Goal: Task Accomplishment & Management: Use online tool/utility

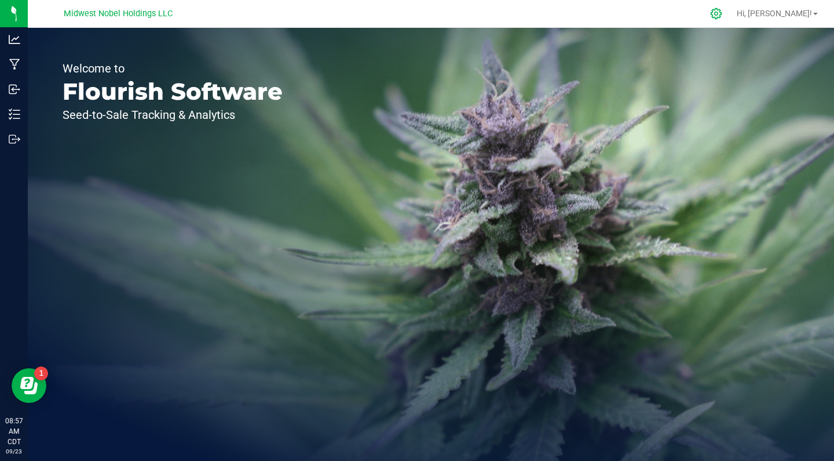
click at [723, 14] on icon at bounding box center [716, 14] width 12 height 12
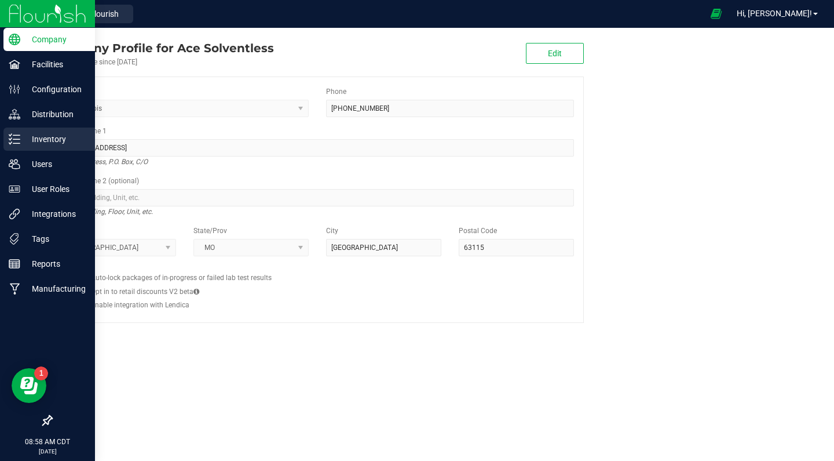
click at [65, 145] on p "Inventory" at bounding box center [55, 139] width 70 height 14
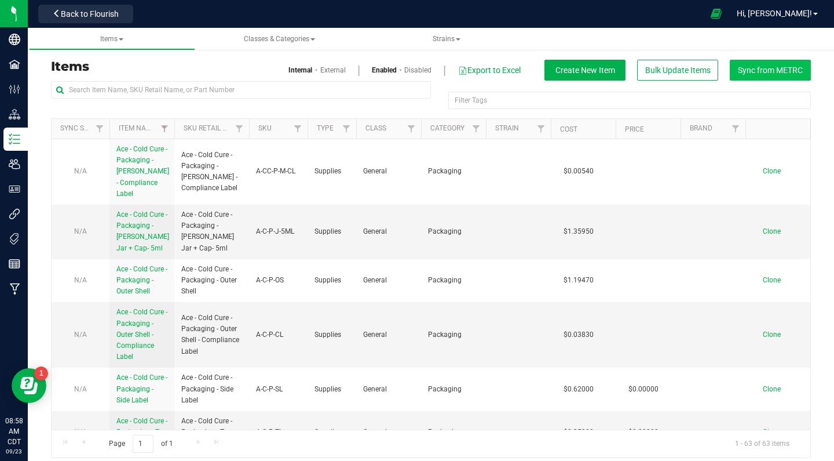
click at [761, 68] on span "Sync from METRC" at bounding box center [770, 69] width 65 height 9
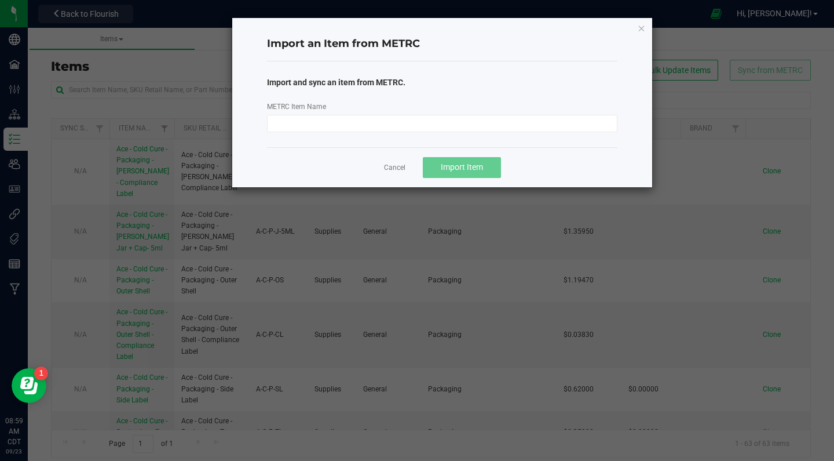
click at [408, 136] on div "Import and sync an item from METRC. METRC Item Name" at bounding box center [442, 101] width 351 height 80
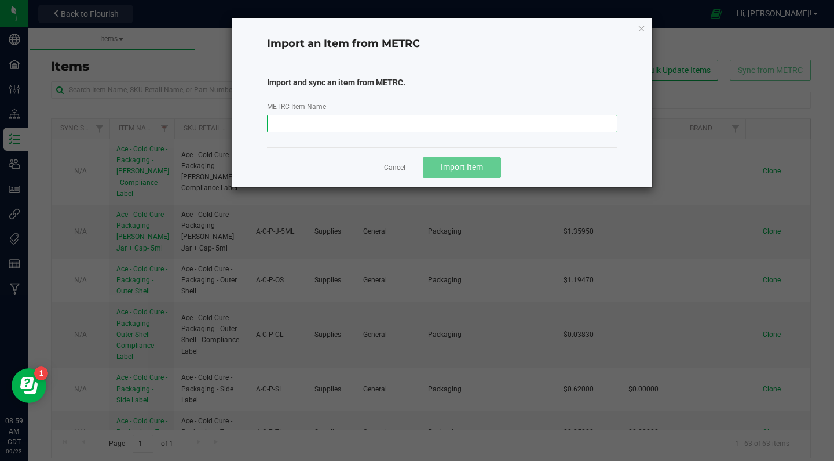
click at [408, 128] on input "METRC Item Name" at bounding box center [442, 123] width 351 height 17
paste input "M00002398907: ACE-Cold Cured Live Rosin-2g-1ct-Triple Beam Gasoline"
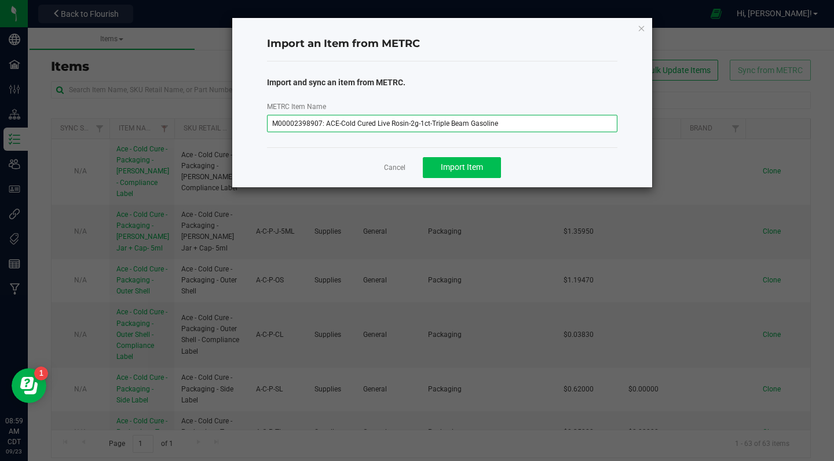
type input "M00002398907: ACE-Cold Cured Live Rosin-2g-1ct-Triple Beam Gasoline"
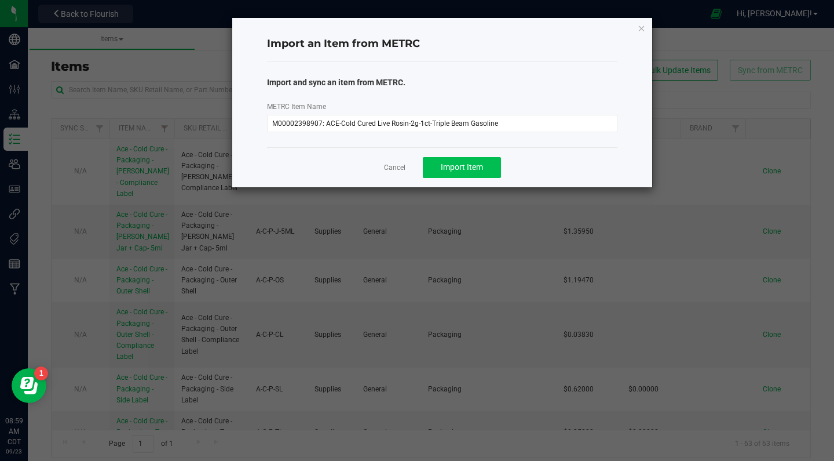
click at [464, 168] on span "Import Item" at bounding box center [462, 166] width 42 height 9
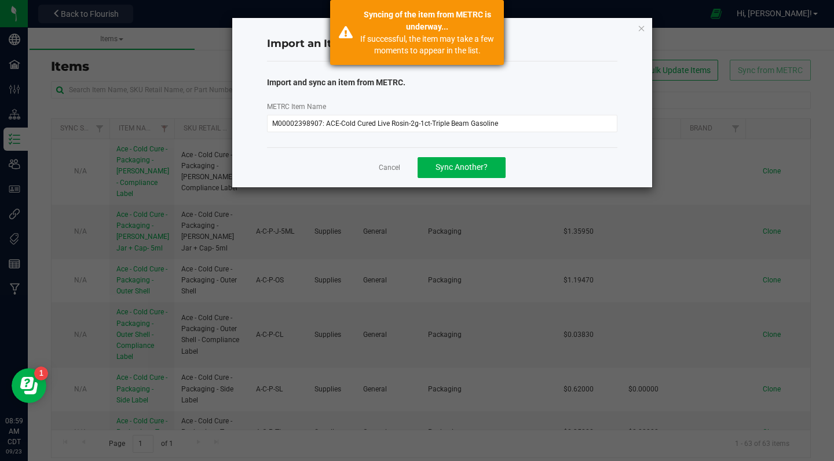
click at [486, 50] on div "If successful, the item may take a few moments to appear in the list." at bounding box center [427, 44] width 136 height 23
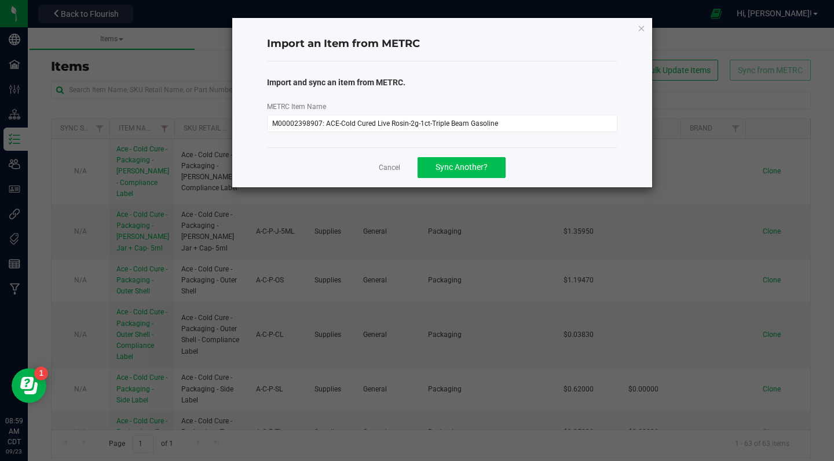
click at [490, 165] on button "Sync Another?" at bounding box center [462, 167] width 88 height 21
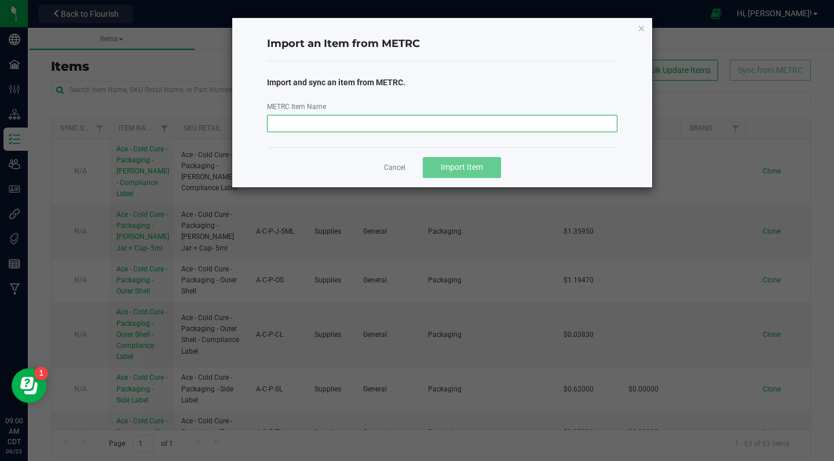
click at [414, 129] on input "METRC Item Name" at bounding box center [442, 123] width 351 height 17
paste input "M00002398438: ACE-Cold Cured Live Rosin-2g-1ct-Trop Ya Life Up"
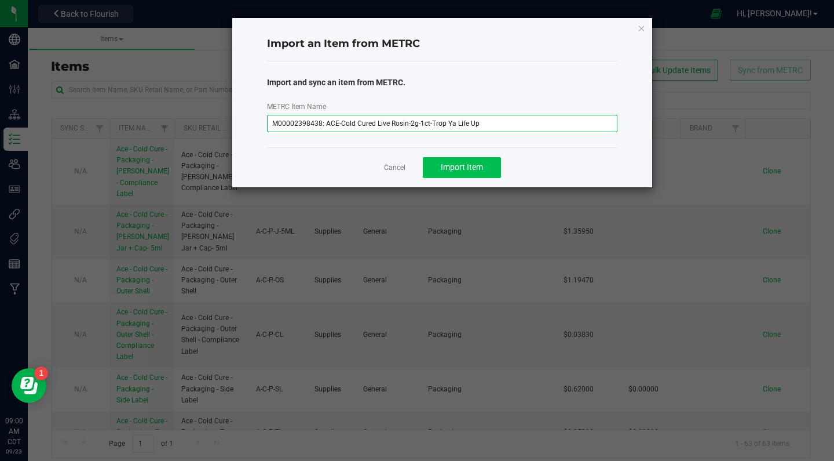
type input "M00002398438: ACE-Cold Cured Live Rosin-2g-1ct-Trop Ya Life Up"
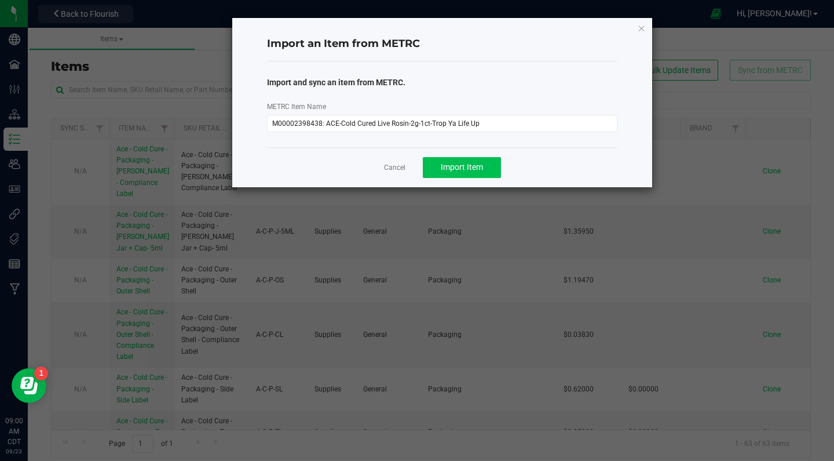
click at [473, 168] on span "Import Item" at bounding box center [462, 166] width 42 height 9
click at [642, 28] on icon "button" at bounding box center [642, 28] width 8 height 14
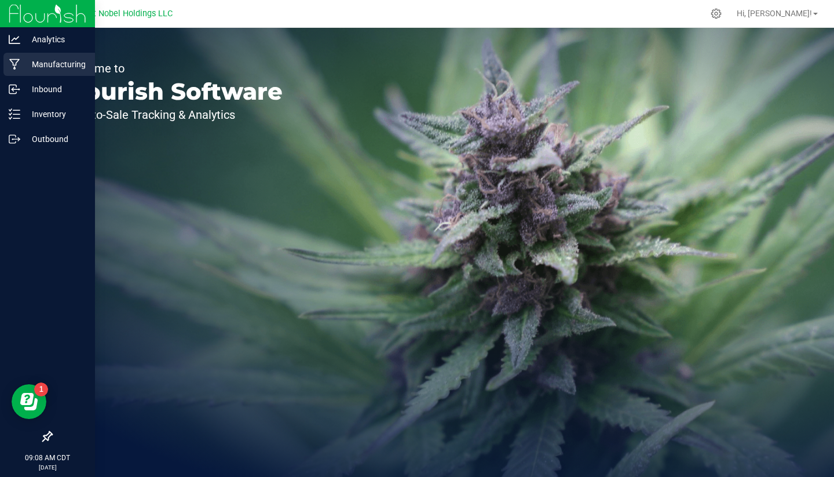
click at [57, 62] on p "Manufacturing" at bounding box center [55, 64] width 70 height 14
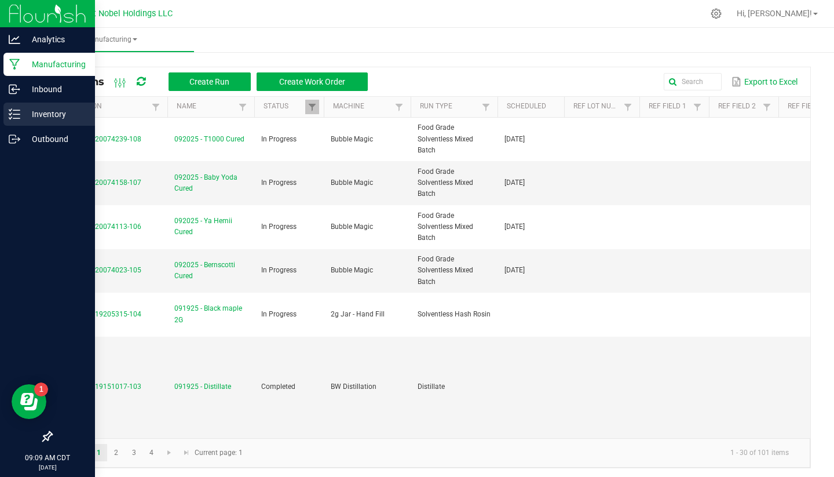
click at [24, 115] on p "Inventory" at bounding box center [55, 114] width 70 height 14
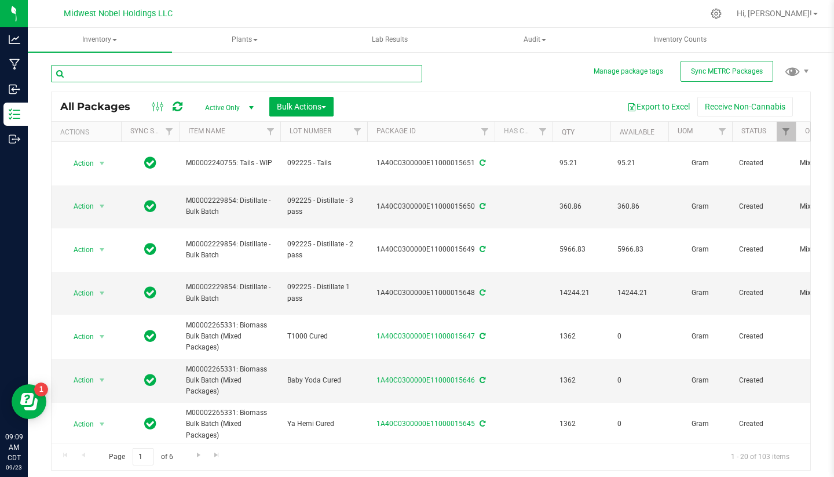
click at [185, 71] on input "text" at bounding box center [236, 73] width 371 height 17
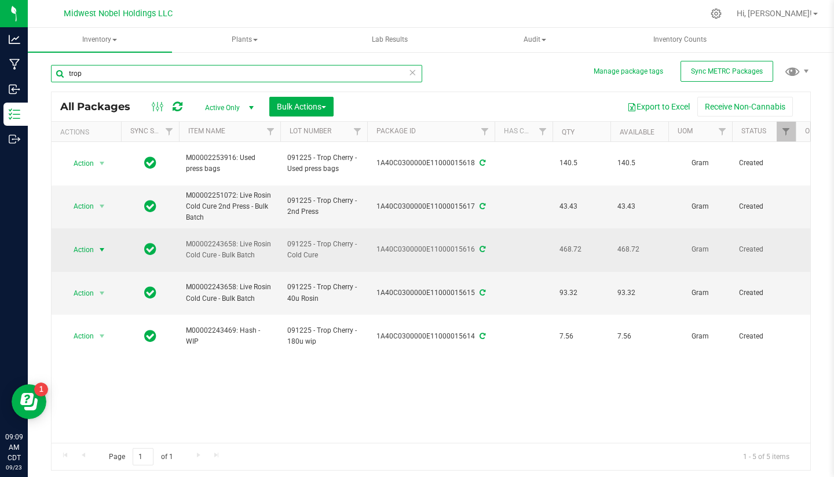
type input "trop"
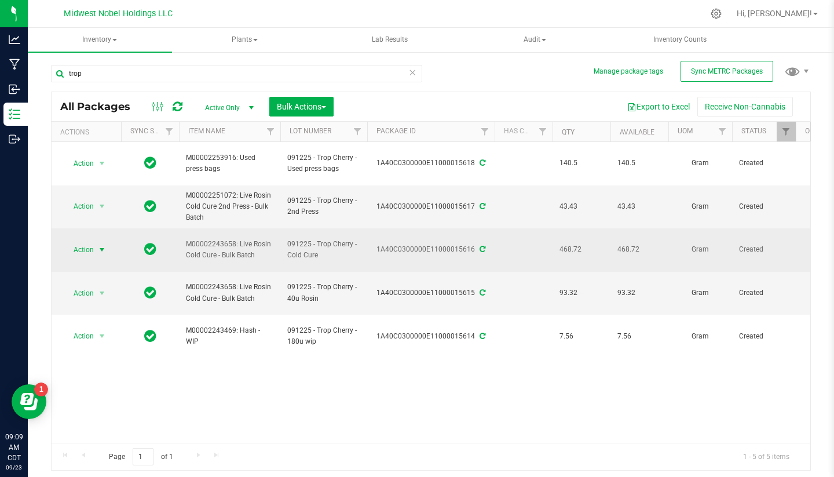
click at [78, 242] on span "Action" at bounding box center [78, 250] width 31 height 16
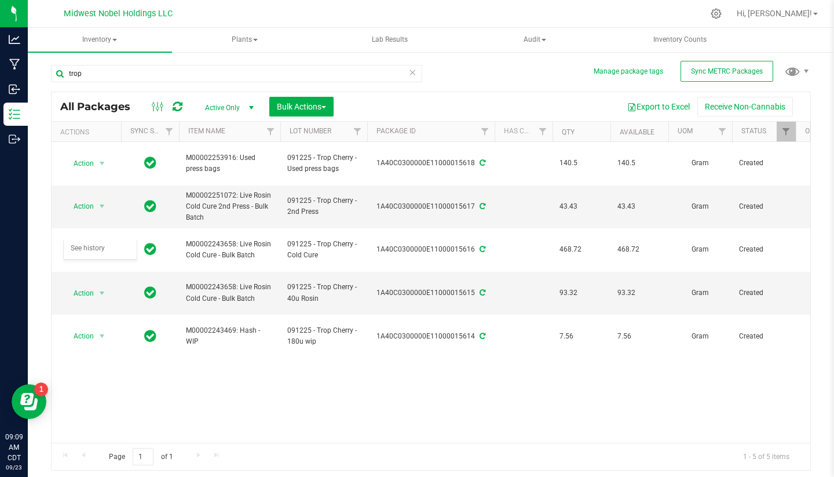
click at [303, 122] on th "Lot Number" at bounding box center [323, 132] width 87 height 20
click at [324, 108] on span "button" at bounding box center [324, 107] width 5 height 2
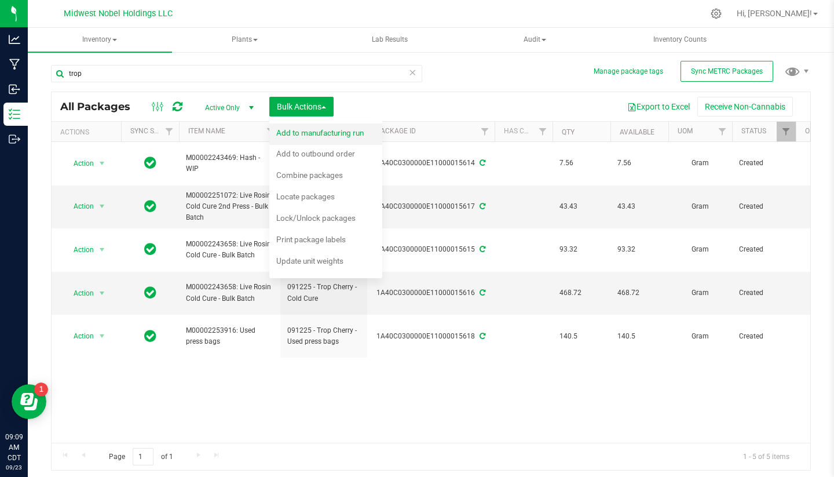
click at [333, 133] on span "Add to manufacturing run" at bounding box center [319, 132] width 87 height 9
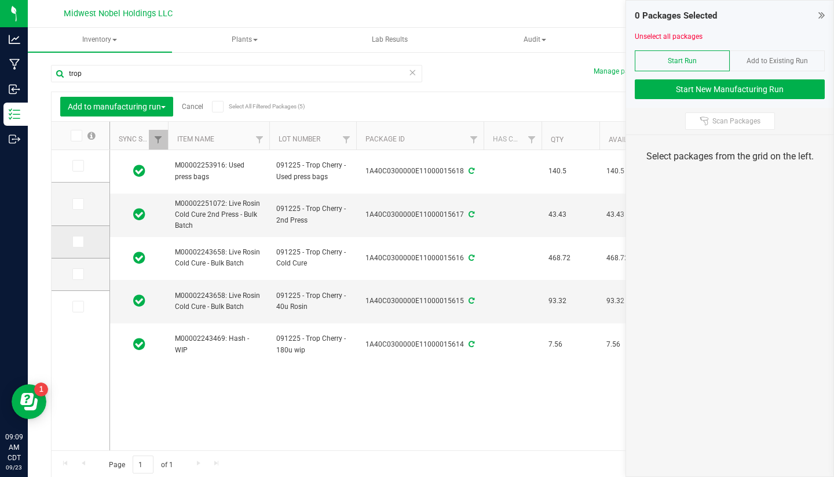
click at [74, 242] on icon at bounding box center [78, 242] width 8 height 0
click at [0, 0] on input "checkbox" at bounding box center [0, 0] width 0 height 0
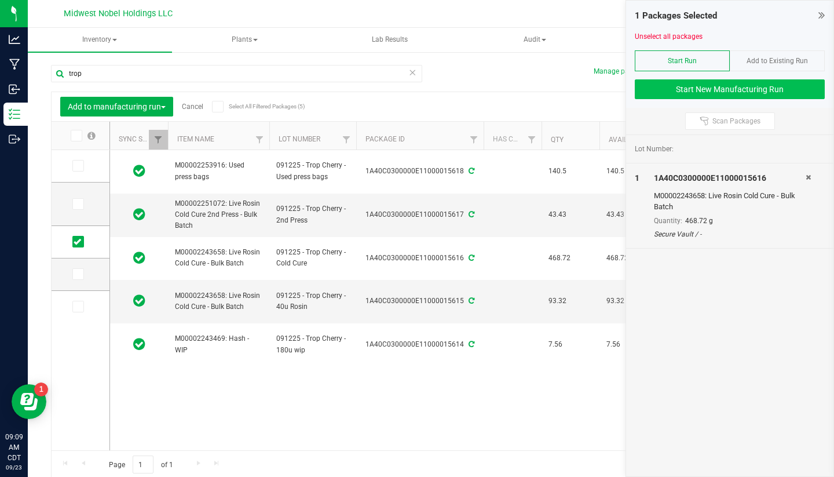
click at [730, 88] on button "Start New Manufacturing Run" at bounding box center [730, 89] width 190 height 20
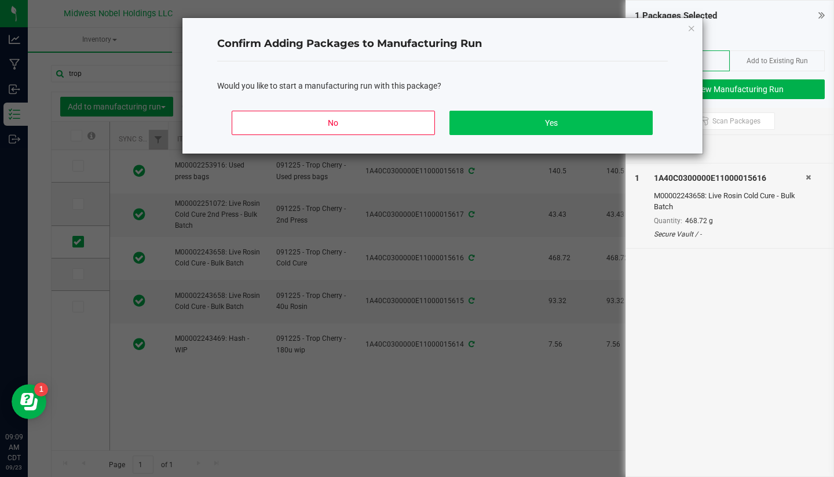
click at [534, 127] on button "Yes" at bounding box center [551, 123] width 203 height 24
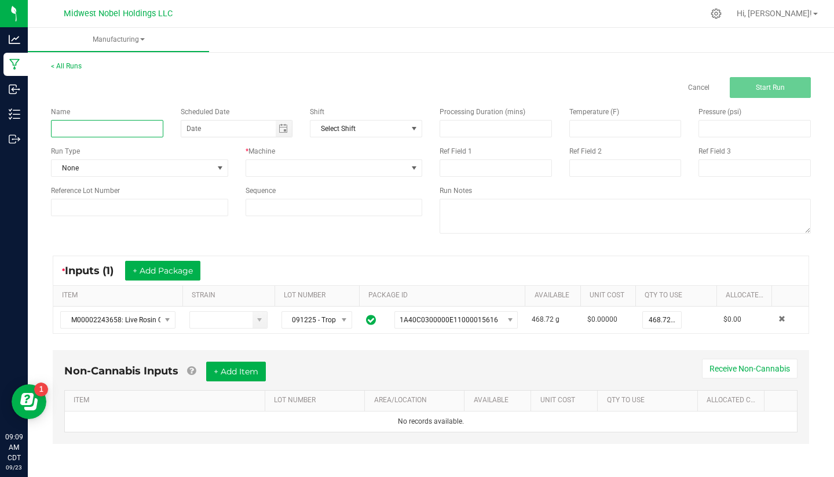
click at [123, 129] on input at bounding box center [107, 128] width 112 height 17
type input "D"
click at [283, 132] on span "Toggle calendar" at bounding box center [283, 128] width 9 height 9
type input "092225 - Trop Cherry 2g"
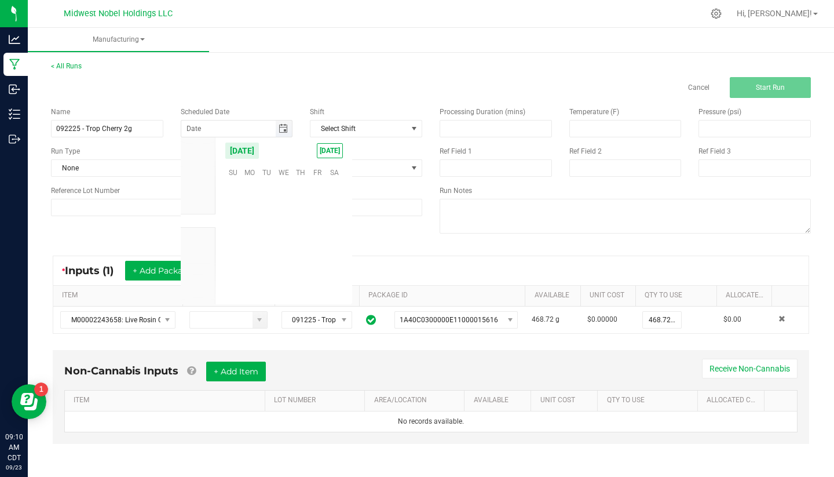
scroll to position [187912, 0]
click at [254, 244] on span "22" at bounding box center [250, 244] width 17 height 18
type input "09/22/2025"
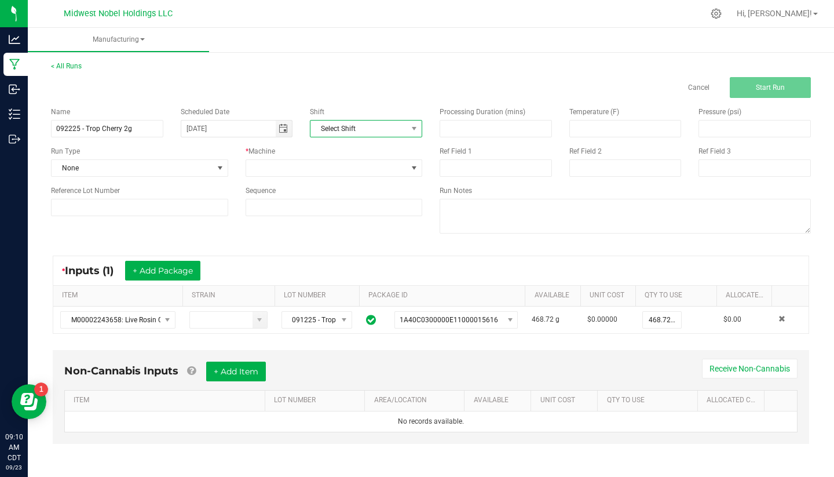
click at [353, 125] on span "Select Shift" at bounding box center [359, 129] width 97 height 16
click at [272, 144] on div "Name 092225 - Trop Cherry 2g Scheduled Date 09/22/2025 Shift Select Shift Run T…" at bounding box center [236, 161] width 389 height 127
click at [283, 132] on span "Toggle calendar" at bounding box center [283, 128] width 9 height 9
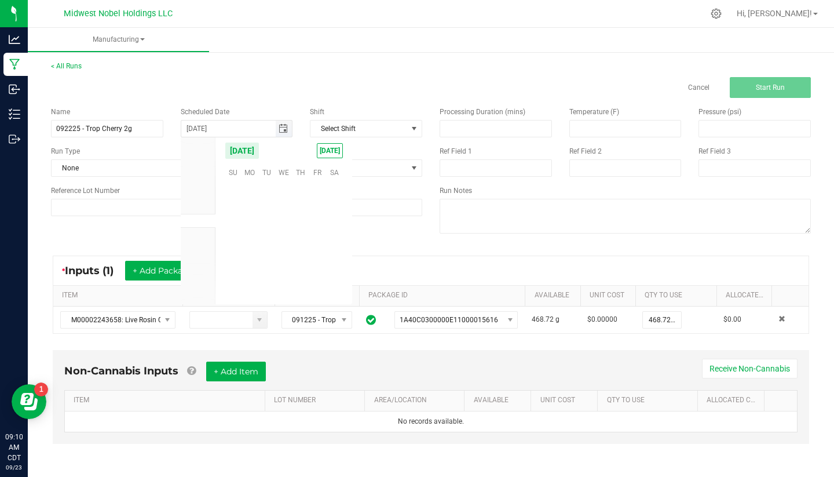
scroll to position [187912, 0]
click at [410, 271] on div "* Inputs (1) + Add Package" at bounding box center [431, 270] width 756 height 29
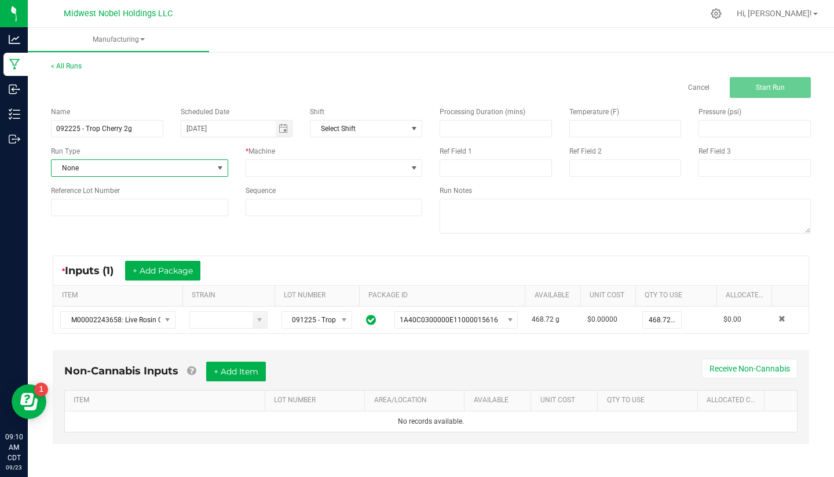
click at [165, 169] on span "None" at bounding box center [133, 168] width 162 height 16
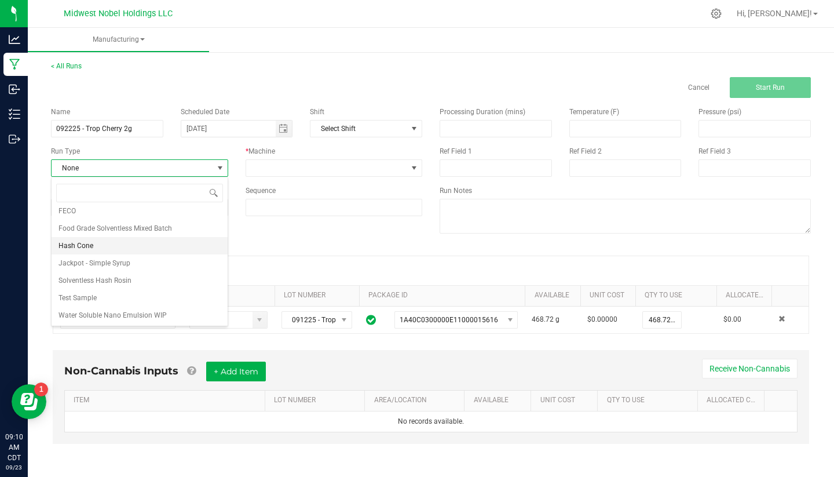
scroll to position [93, 0]
click at [155, 275] on li "Solventless Hash Rosin" at bounding box center [140, 280] width 176 height 17
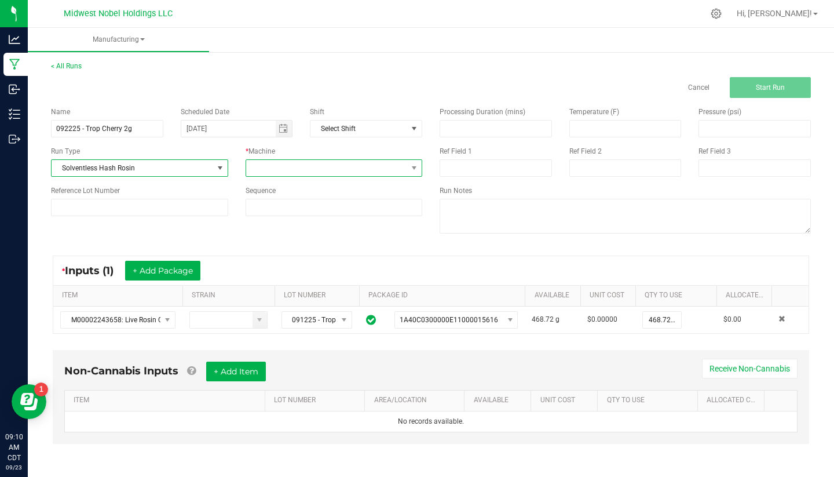
click at [293, 167] on span at bounding box center [327, 168] width 162 height 16
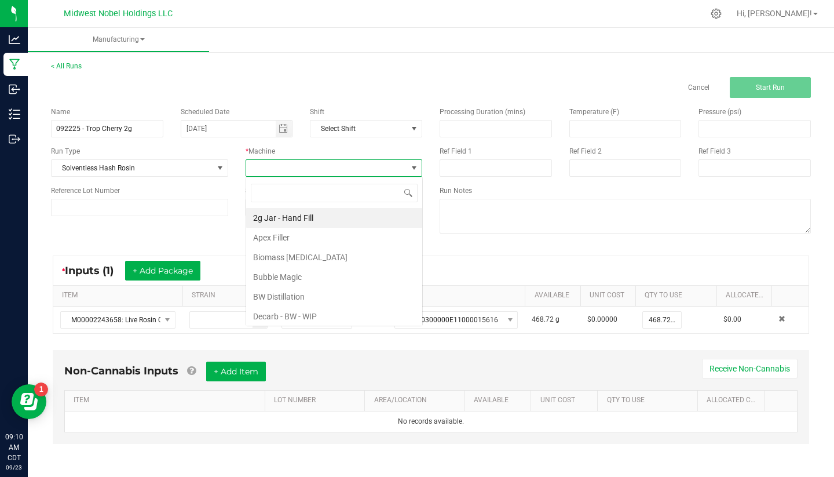
scroll to position [17, 177]
click at [312, 218] on li "2g Jar - Hand Fill" at bounding box center [334, 218] width 176 height 20
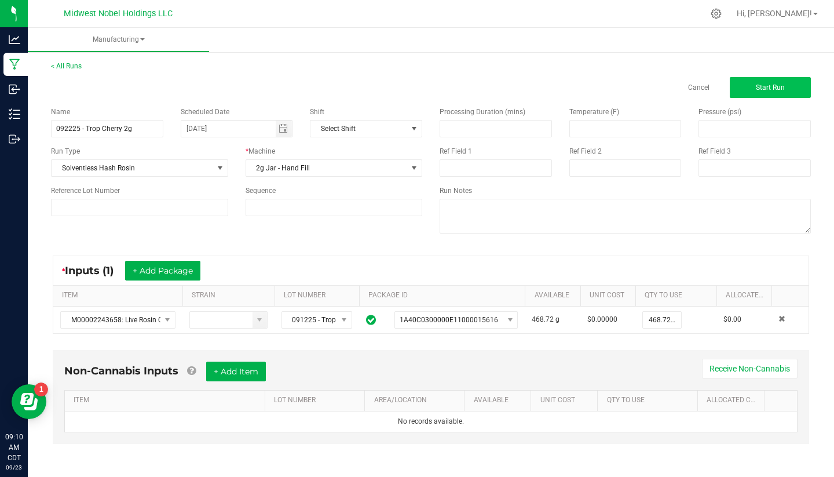
click at [785, 96] on button "Start Run" at bounding box center [770, 87] width 81 height 21
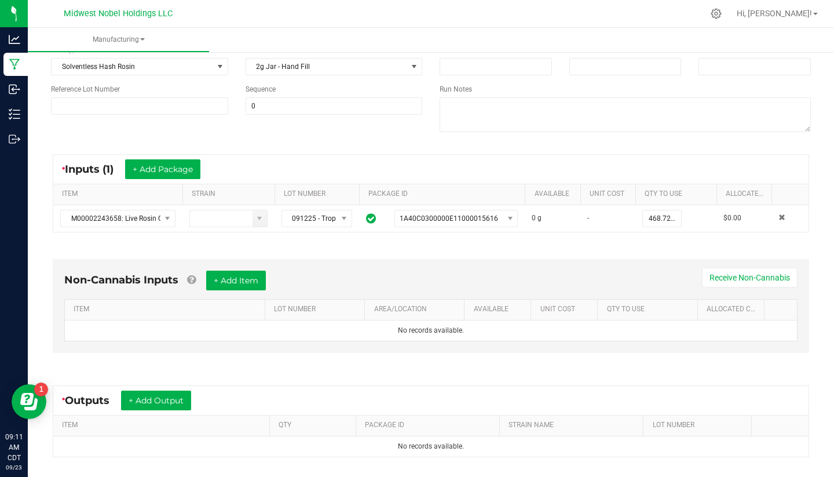
scroll to position [130, 0]
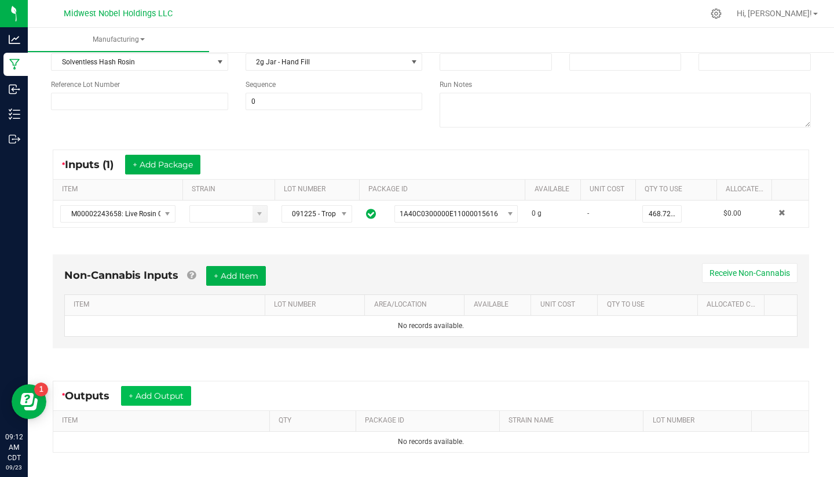
click at [184, 391] on button "+ Add Output" at bounding box center [156, 396] width 70 height 20
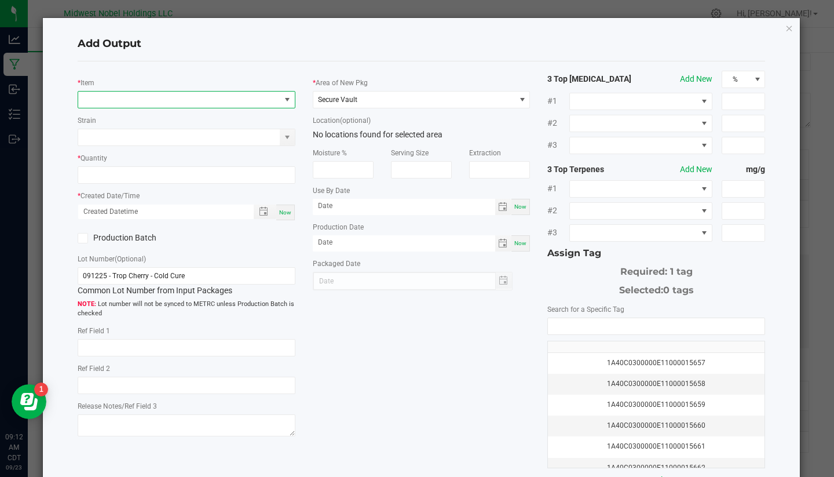
click at [165, 92] on span "NO DATA FOUND" at bounding box center [179, 100] width 202 height 16
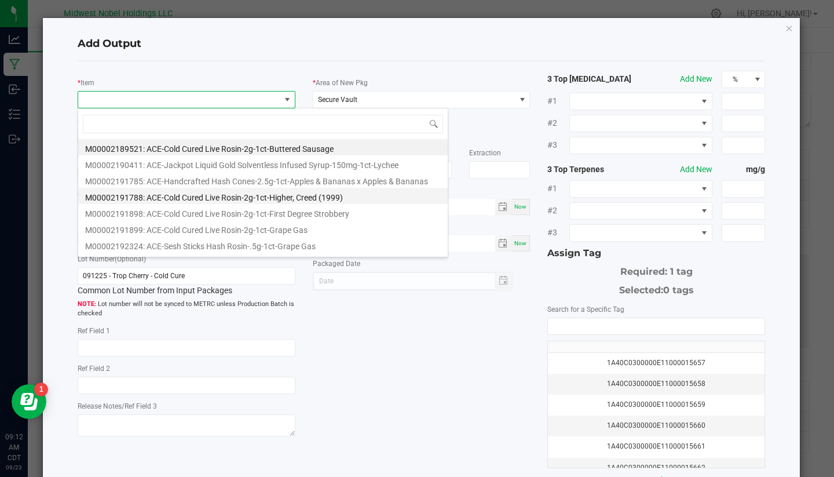
scroll to position [0, 0]
type input "trop"
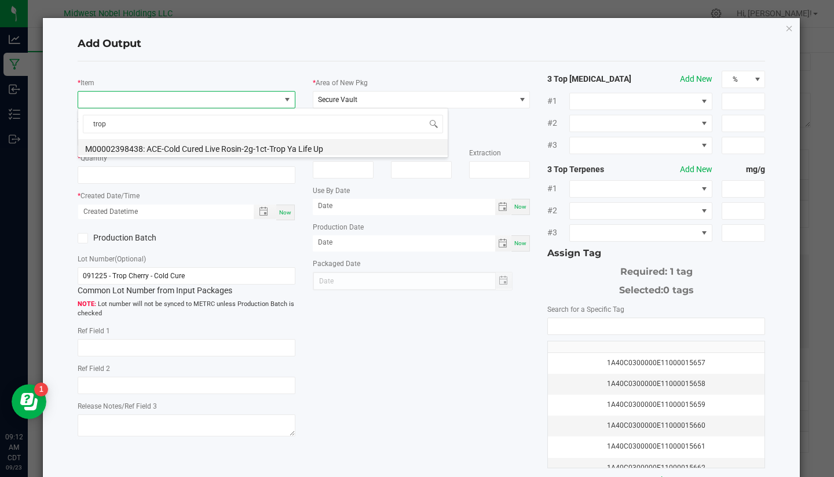
click at [268, 144] on li "M00002398438: ACE-Cold Cured Live Rosin-2g-1ct-Trop Ya Life Up" at bounding box center [263, 147] width 370 height 16
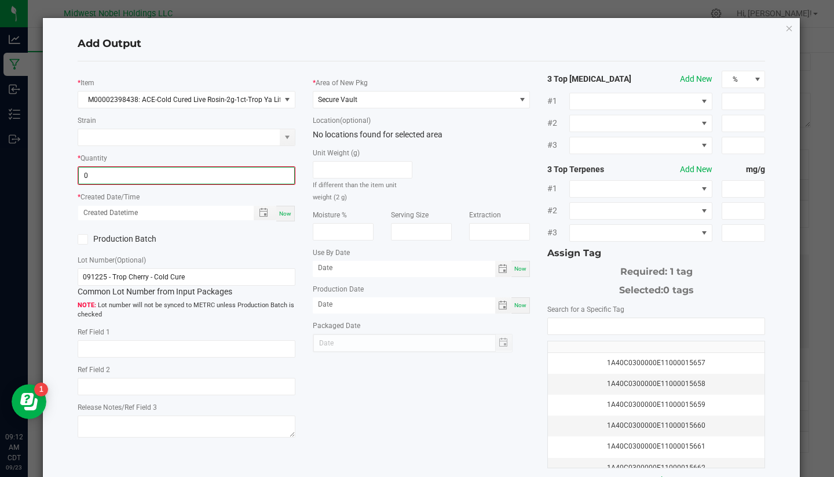
click at [171, 176] on input "0" at bounding box center [187, 175] width 216 height 16
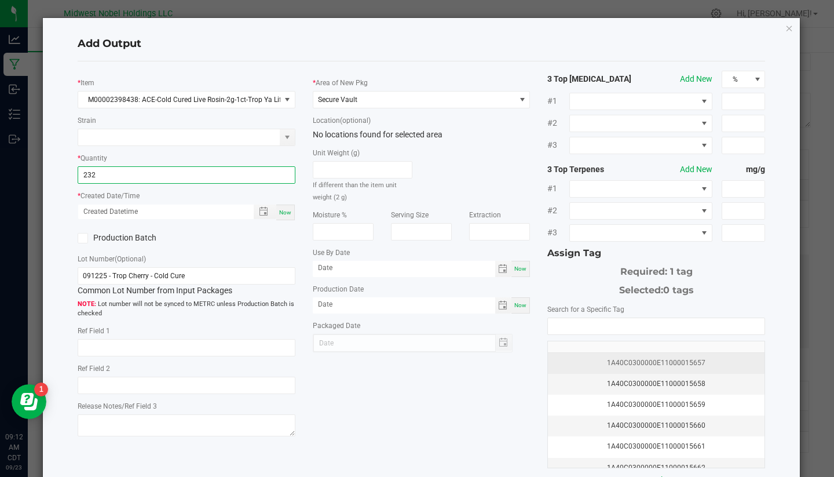
type input "232 ea"
click at [607, 360] on div "1A40C0300000E11000015657" at bounding box center [656, 362] width 203 height 11
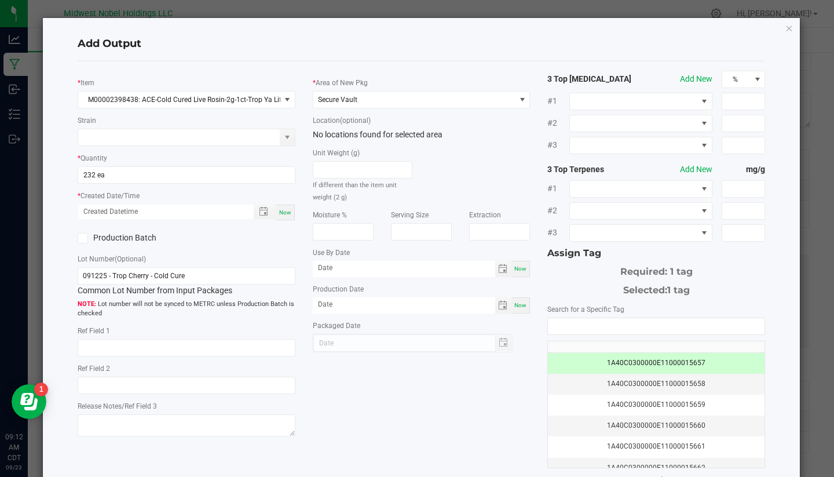
click at [292, 208] on div "Now" at bounding box center [285, 213] width 19 height 16
type input "09/23/2025 9:12 AM"
type input "[DATE]"
click at [141, 233] on label "Production Batch" at bounding box center [128, 238] width 100 height 12
click at [0, 0] on input "Production Batch" at bounding box center [0, 0] width 0 height 0
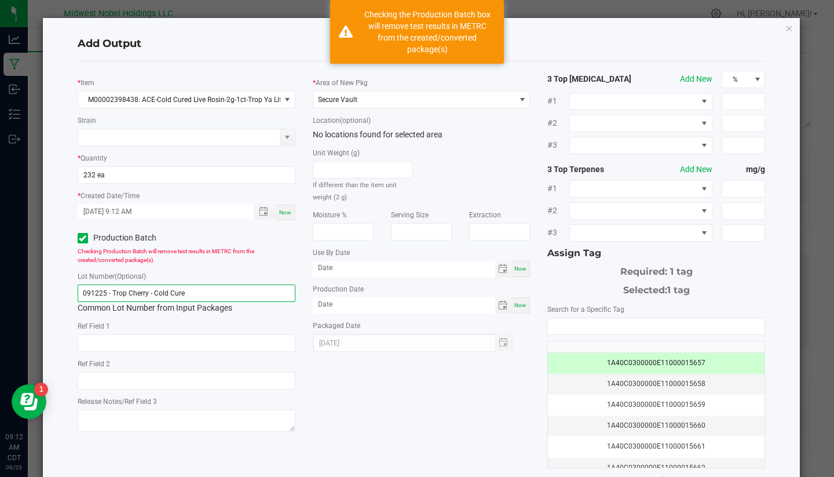
click at [146, 294] on input "091225 - Trop Cherry - Cold Cure" at bounding box center [187, 292] width 218 height 17
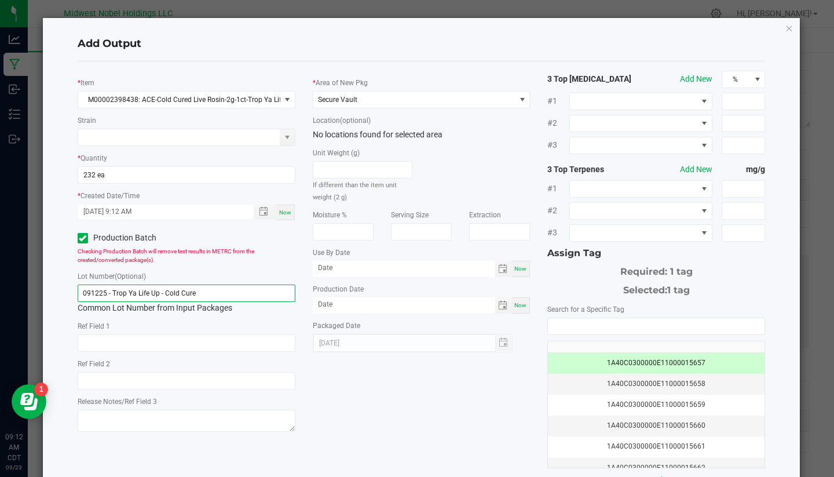
click at [154, 293] on input "091225 - Trop Ya Life Up - Cold Cure" at bounding box center [187, 292] width 218 height 17
click at [139, 293] on input "091225 - Trop Ya Life up - Cold Cure" at bounding box center [187, 292] width 218 height 17
type input "091225 - Trop Ya life up - Cold Cure"
click at [389, 410] on div "* Item M00002398438: ACE-Cold Cured Live Rosin-2g-1ct-Trop Ya Life Up Strain * …" at bounding box center [422, 278] width 706 height 415
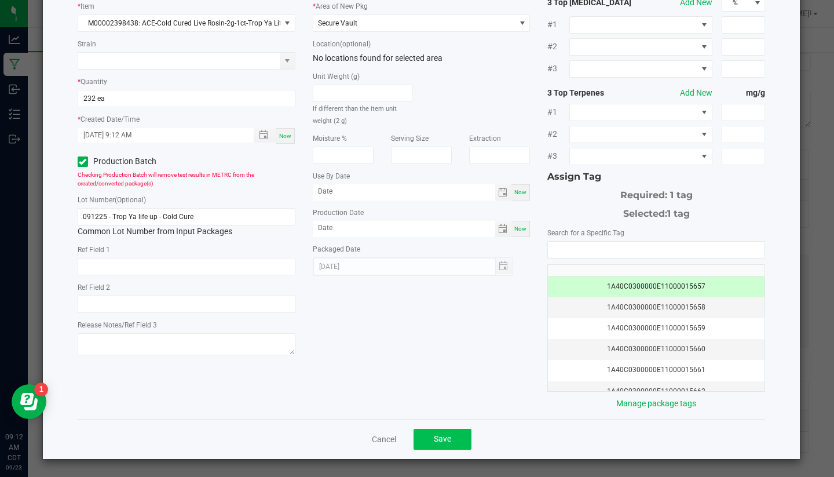
scroll to position [76, 0]
click at [459, 441] on button "Save" at bounding box center [443, 439] width 58 height 21
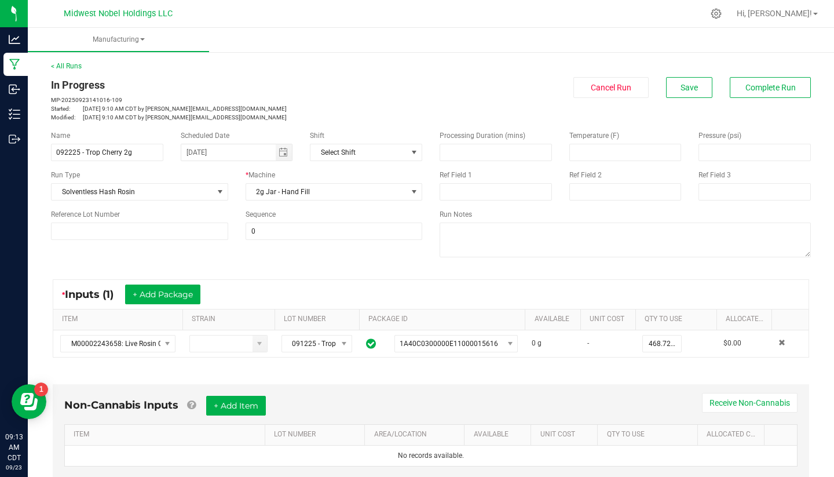
scroll to position [0, 0]
click at [684, 87] on span "Save" at bounding box center [689, 87] width 17 height 9
click at [691, 95] on button "Save" at bounding box center [689, 87] width 46 height 21
click at [753, 88] on span "Complete Run" at bounding box center [771, 87] width 50 height 9
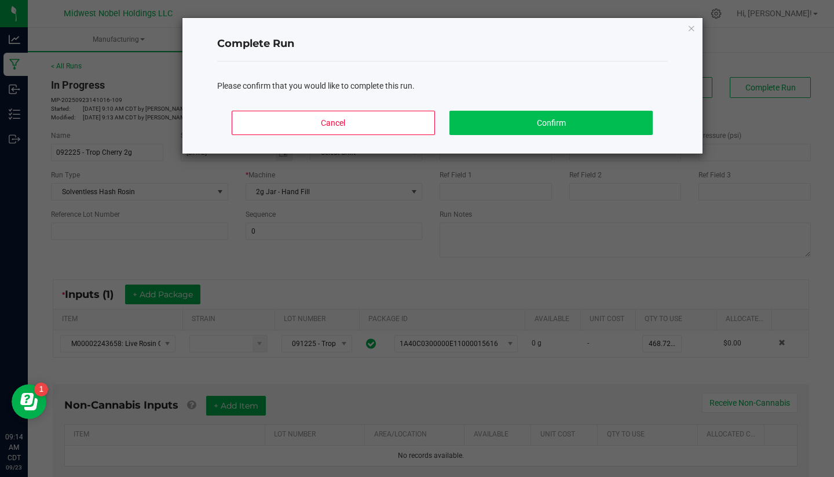
click at [567, 122] on button "Confirm" at bounding box center [551, 123] width 203 height 24
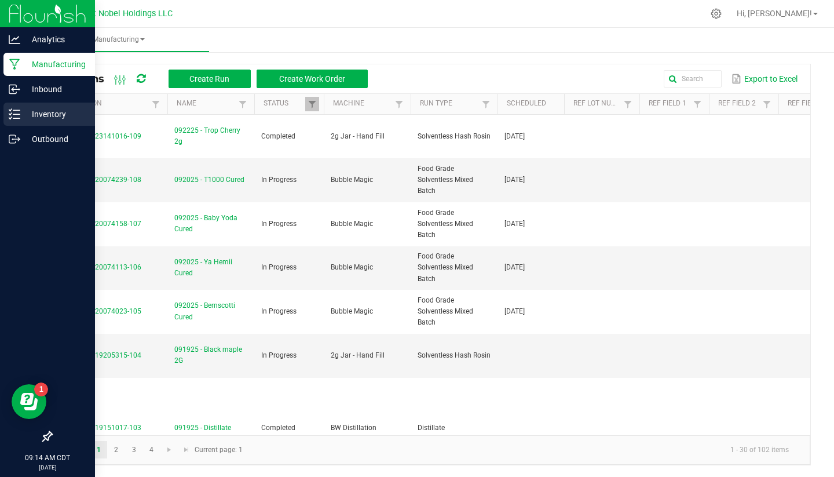
click at [27, 108] on p "Inventory" at bounding box center [55, 114] width 70 height 14
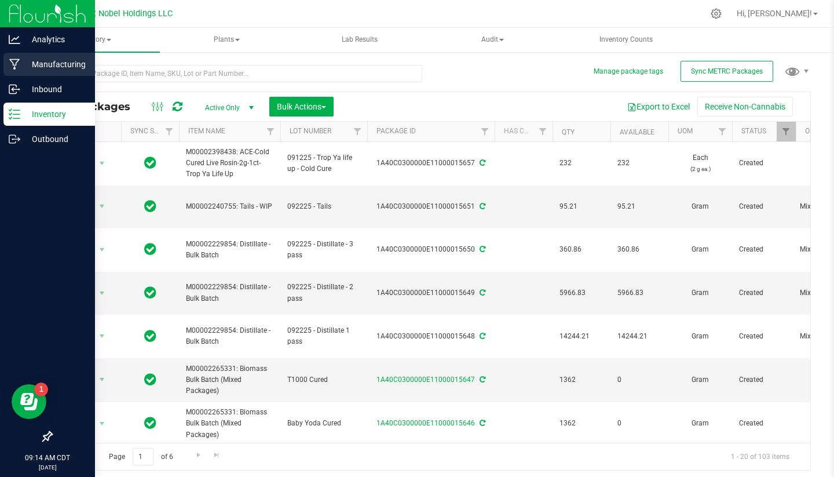
click at [61, 71] on div "Manufacturing" at bounding box center [49, 64] width 92 height 23
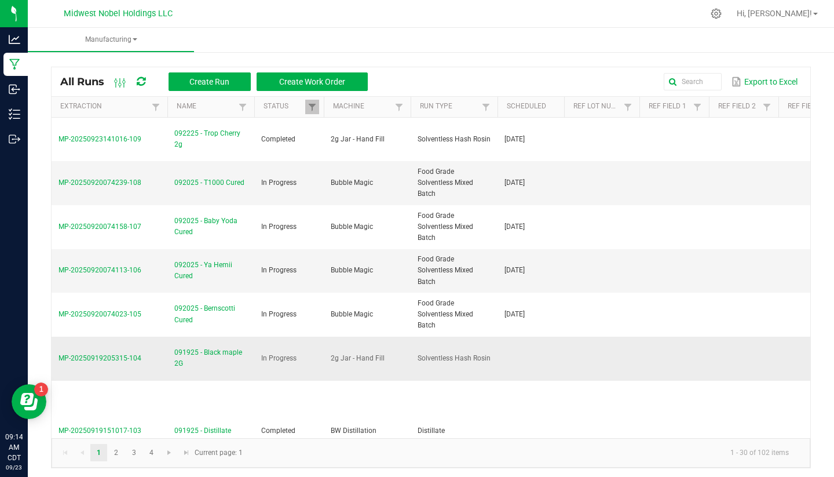
click at [206, 352] on span "091925 - Black maple 2G" at bounding box center [210, 358] width 73 height 22
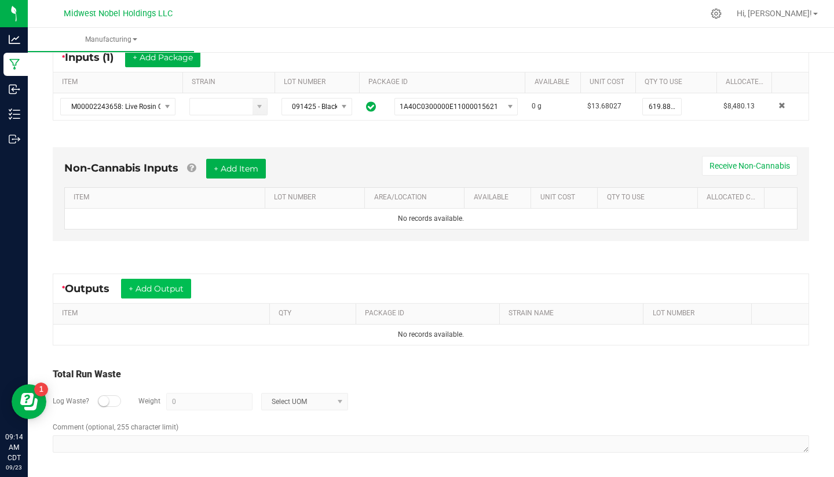
scroll to position [236, 0]
click at [183, 281] on button "+ Add Output" at bounding box center [156, 290] width 70 height 20
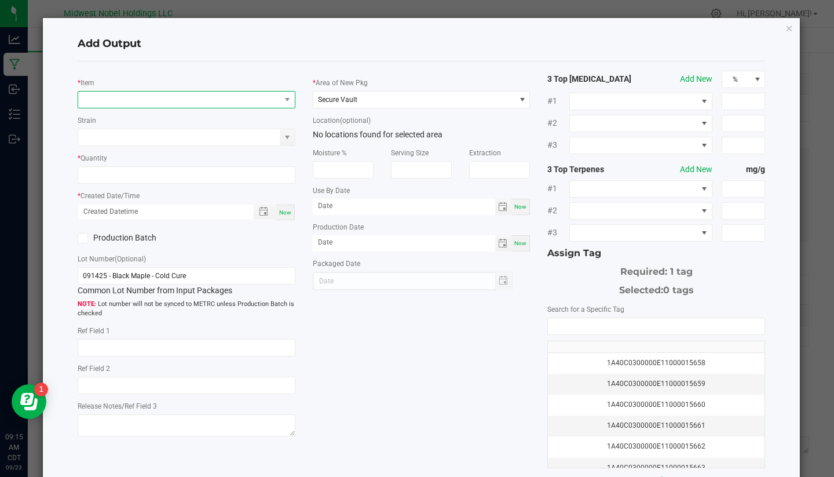
click at [171, 99] on span "NO DATA FOUND" at bounding box center [179, 100] width 202 height 16
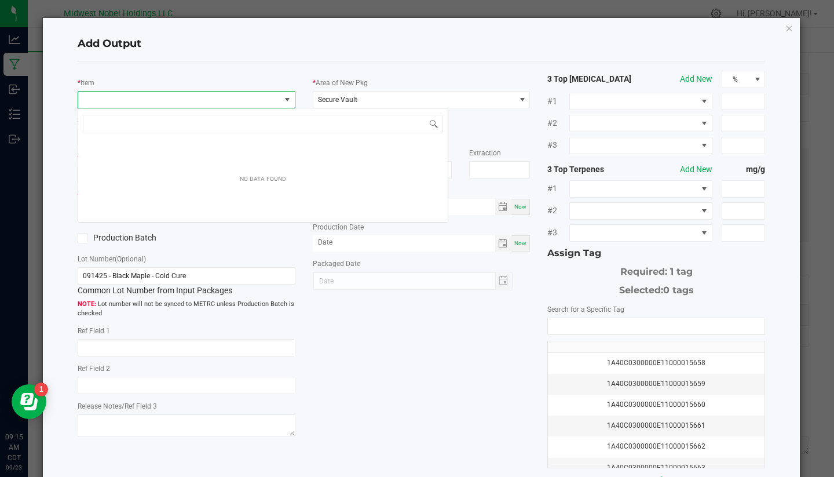
scroll to position [17, 218]
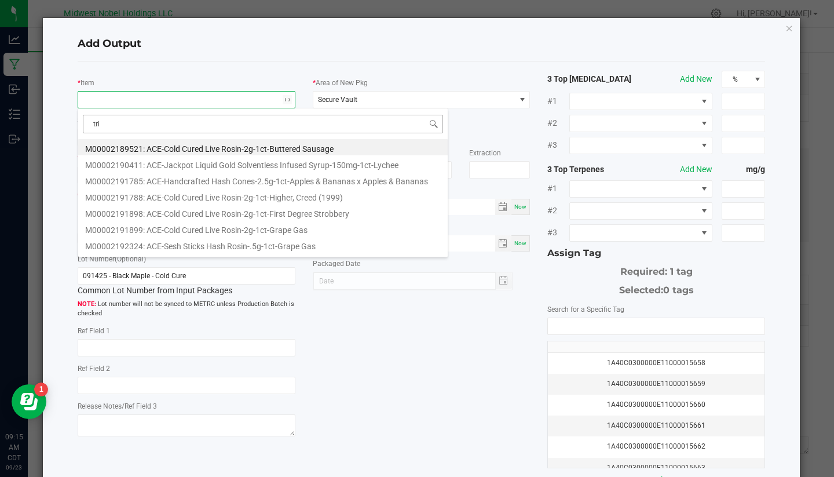
type input "trip"
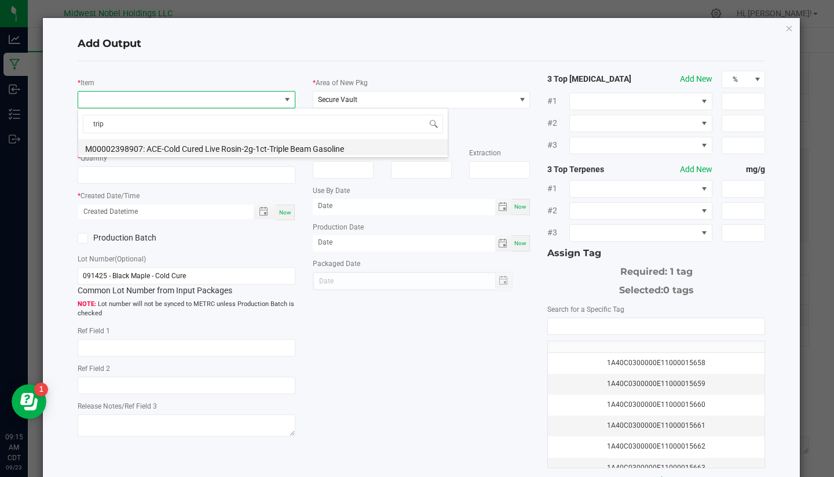
click at [176, 148] on li "M00002398907: ACE-Cold Cured Live Rosin-2g-1ct-Triple Beam Gasoline" at bounding box center [263, 147] width 370 height 16
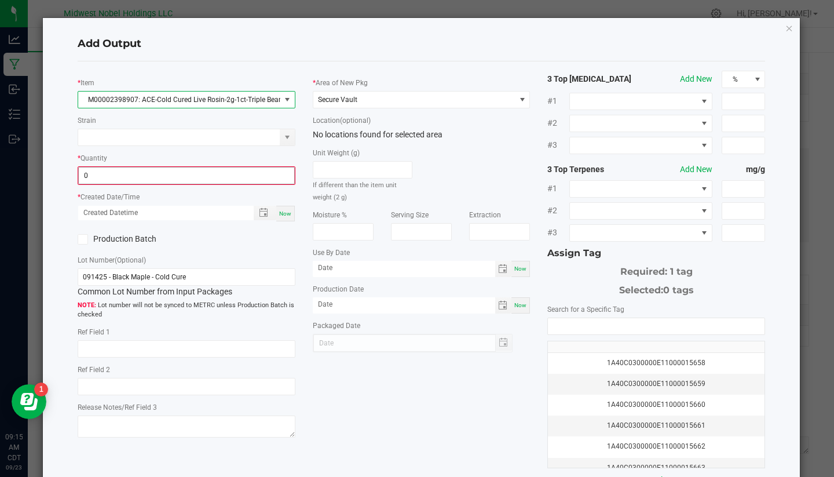
click at [107, 170] on input "0" at bounding box center [187, 175] width 216 height 16
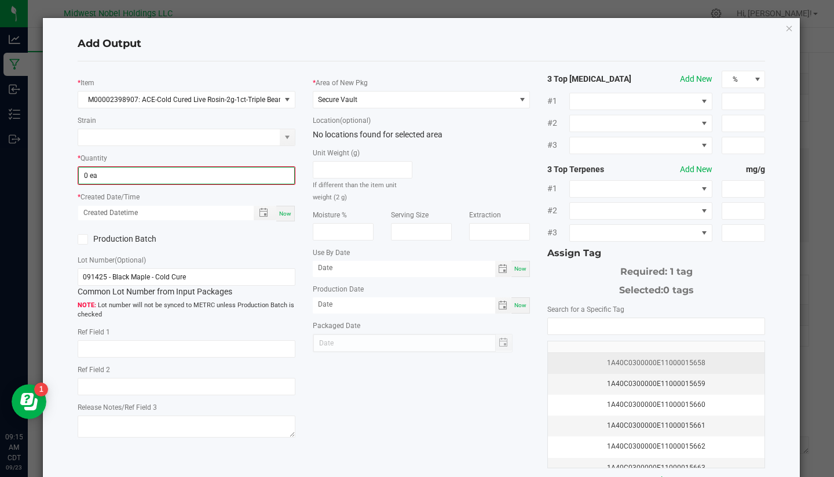
click at [737, 359] on div "1A40C0300000E11000015658" at bounding box center [656, 362] width 203 height 11
click at [104, 179] on input "0" at bounding box center [187, 175] width 216 height 16
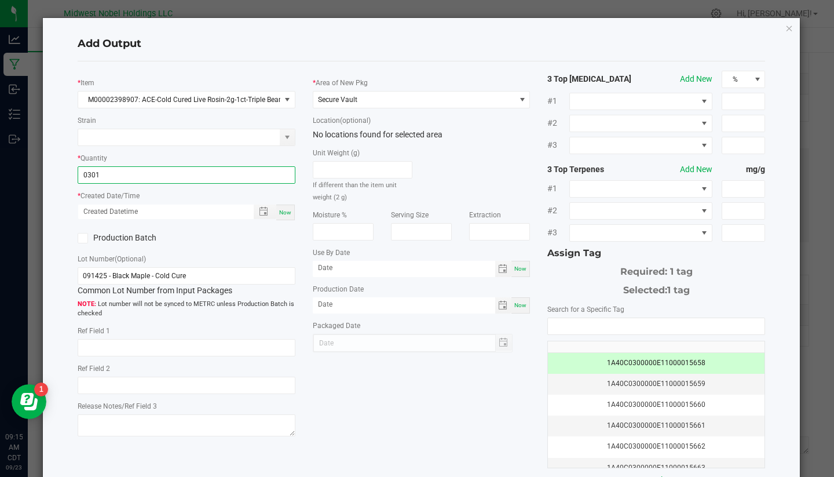
type input "301 ea"
click at [183, 229] on div "Production Batch" at bounding box center [128, 237] width 118 height 17
click at [286, 208] on div "Now" at bounding box center [285, 213] width 19 height 16
type input "09/23/2025 9:15 AM"
type input "[DATE]"
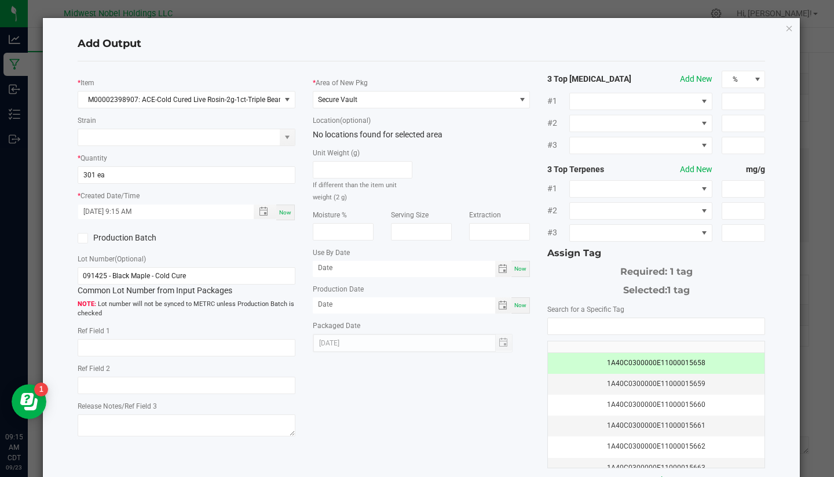
click at [143, 241] on label "Production Batch" at bounding box center [128, 238] width 100 height 12
click at [0, 0] on input "Production Batch" at bounding box center [0, 0] width 0 height 0
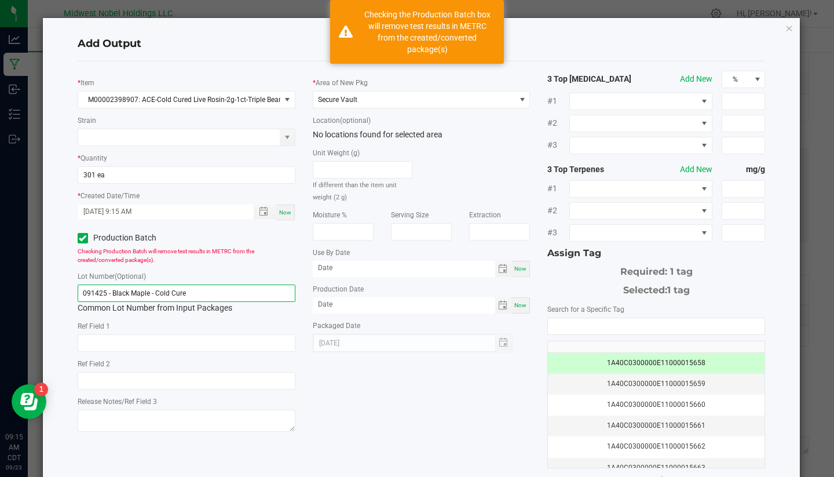
click at [148, 293] on input "091425 - Black Maple - Cold Cure" at bounding box center [187, 292] width 218 height 17
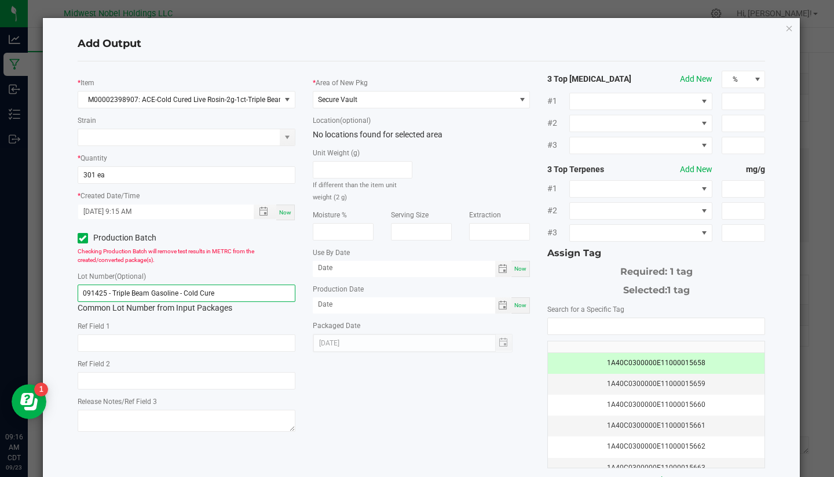
type input "091425 - Triple Beam Gasoline - Cold Cure"
click at [440, 431] on div "* Item M00002398907: ACE-Cold Cured Live Rosin-2g-1ct-Triple Beam Gasoline Stra…" at bounding box center [422, 278] width 706 height 415
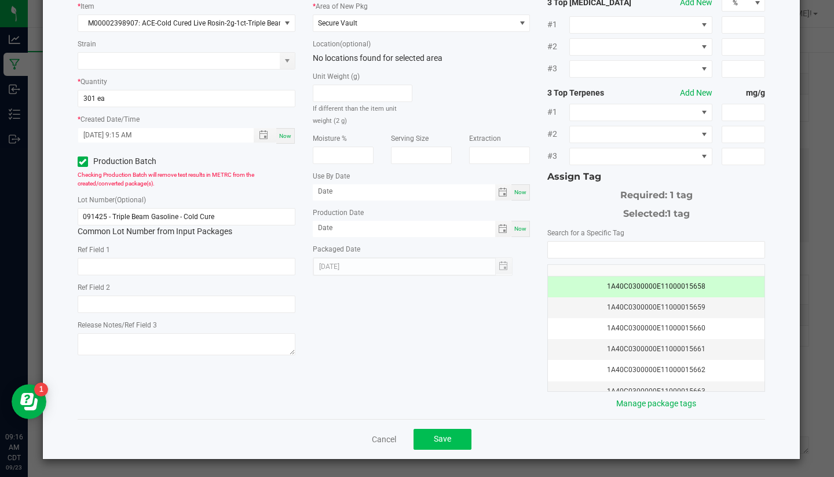
scroll to position [76, 0]
click at [455, 445] on button "Save" at bounding box center [443, 439] width 58 height 21
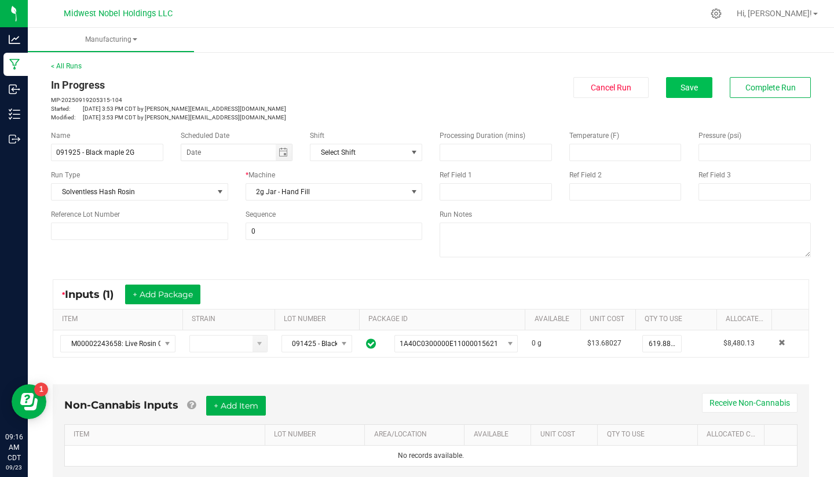
scroll to position [0, 0]
click at [684, 92] on button "Save" at bounding box center [689, 87] width 46 height 21
click at [699, 90] on button "Save" at bounding box center [689, 87] width 46 height 21
click at [754, 81] on button "Complete Run" at bounding box center [770, 87] width 81 height 21
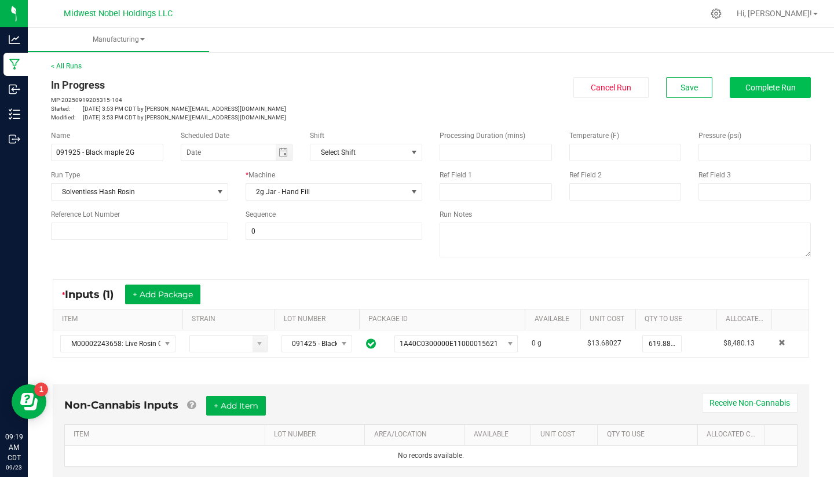
scroll to position [0, 0]
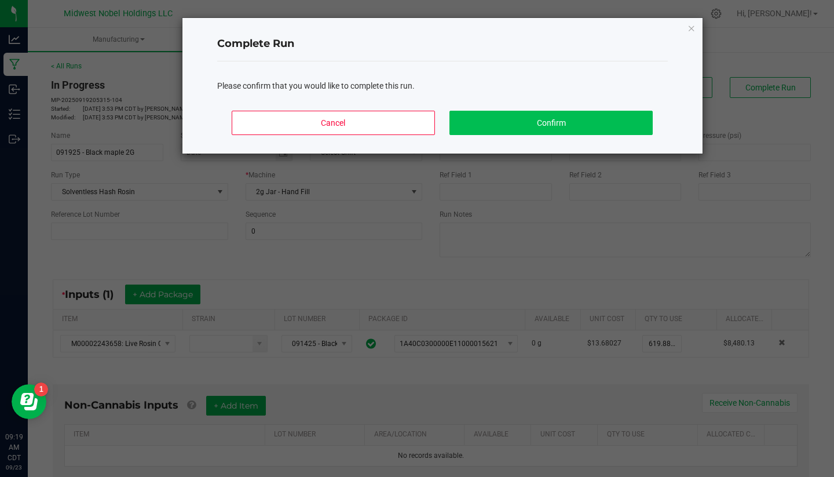
click at [568, 131] on button "Confirm" at bounding box center [551, 123] width 203 height 24
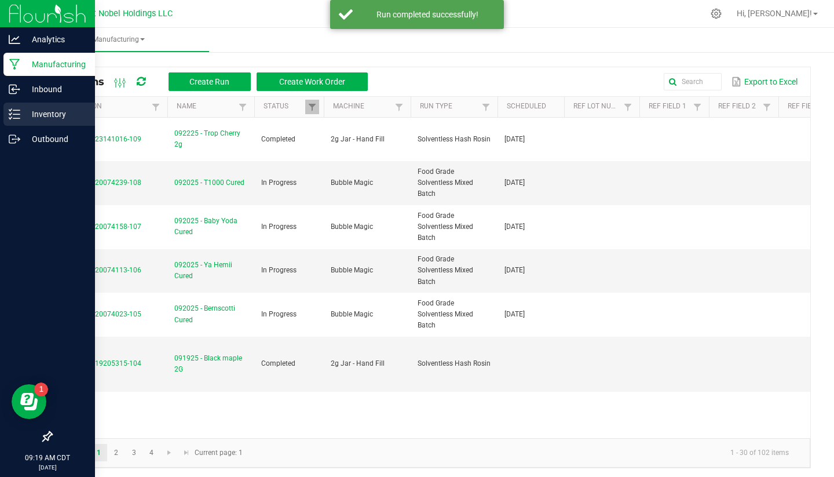
click at [33, 119] on p "Inventory" at bounding box center [55, 114] width 70 height 14
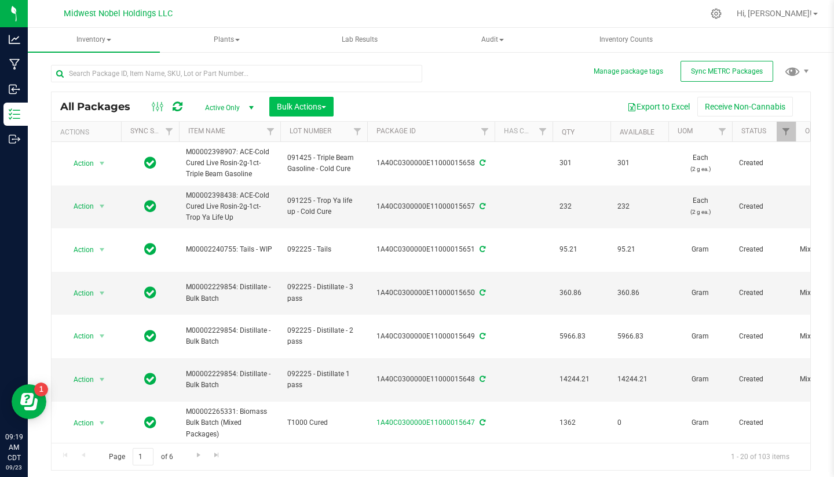
click at [293, 111] on button "Bulk Actions" at bounding box center [301, 107] width 64 height 20
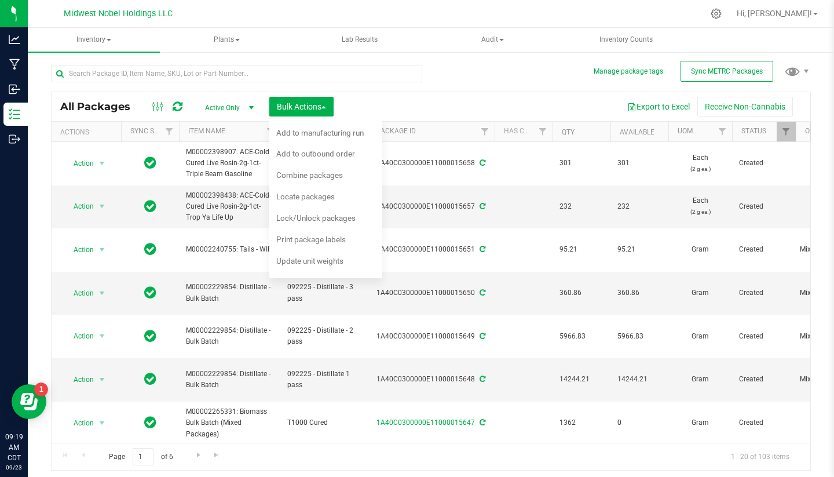
click at [478, 87] on div "All Packages Active Only Active Only Lab Samples Locked All External Internal B…" at bounding box center [431, 262] width 760 height 417
